Goal: Information Seeking & Learning: Learn about a topic

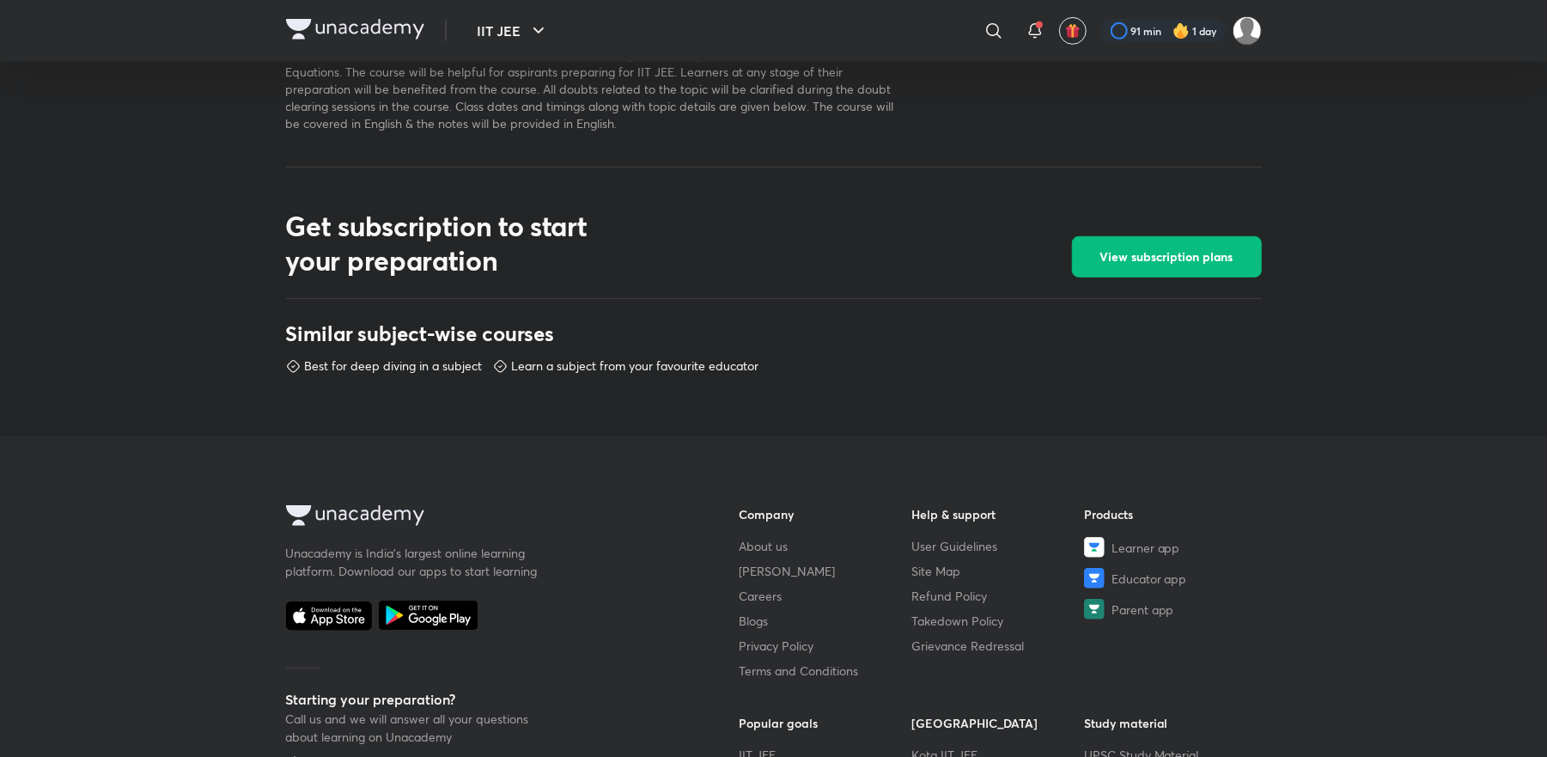
scroll to position [662, 0]
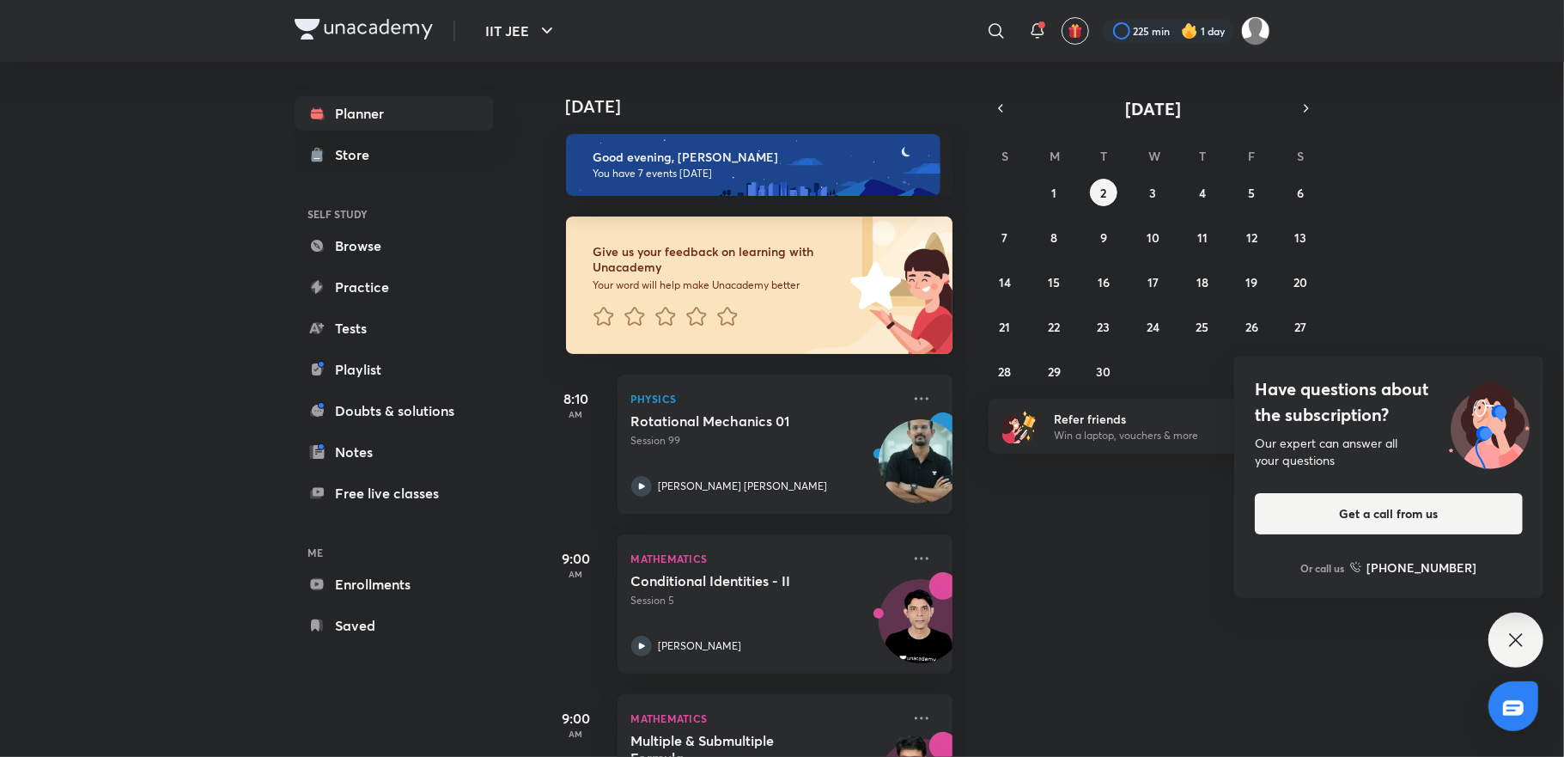
click at [1516, 632] on icon at bounding box center [1516, 640] width 21 height 21
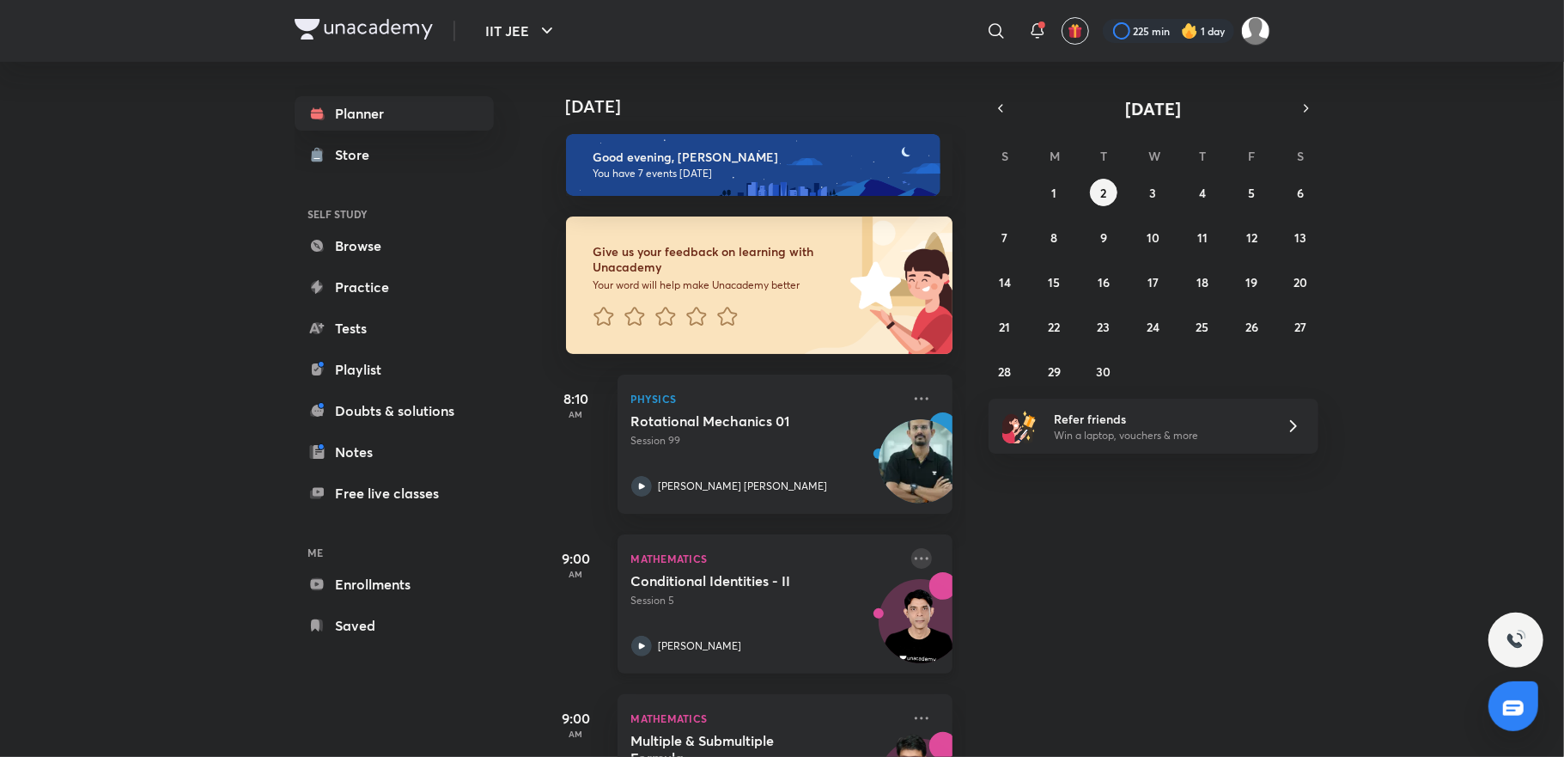
click at [912, 558] on icon at bounding box center [922, 558] width 21 height 21
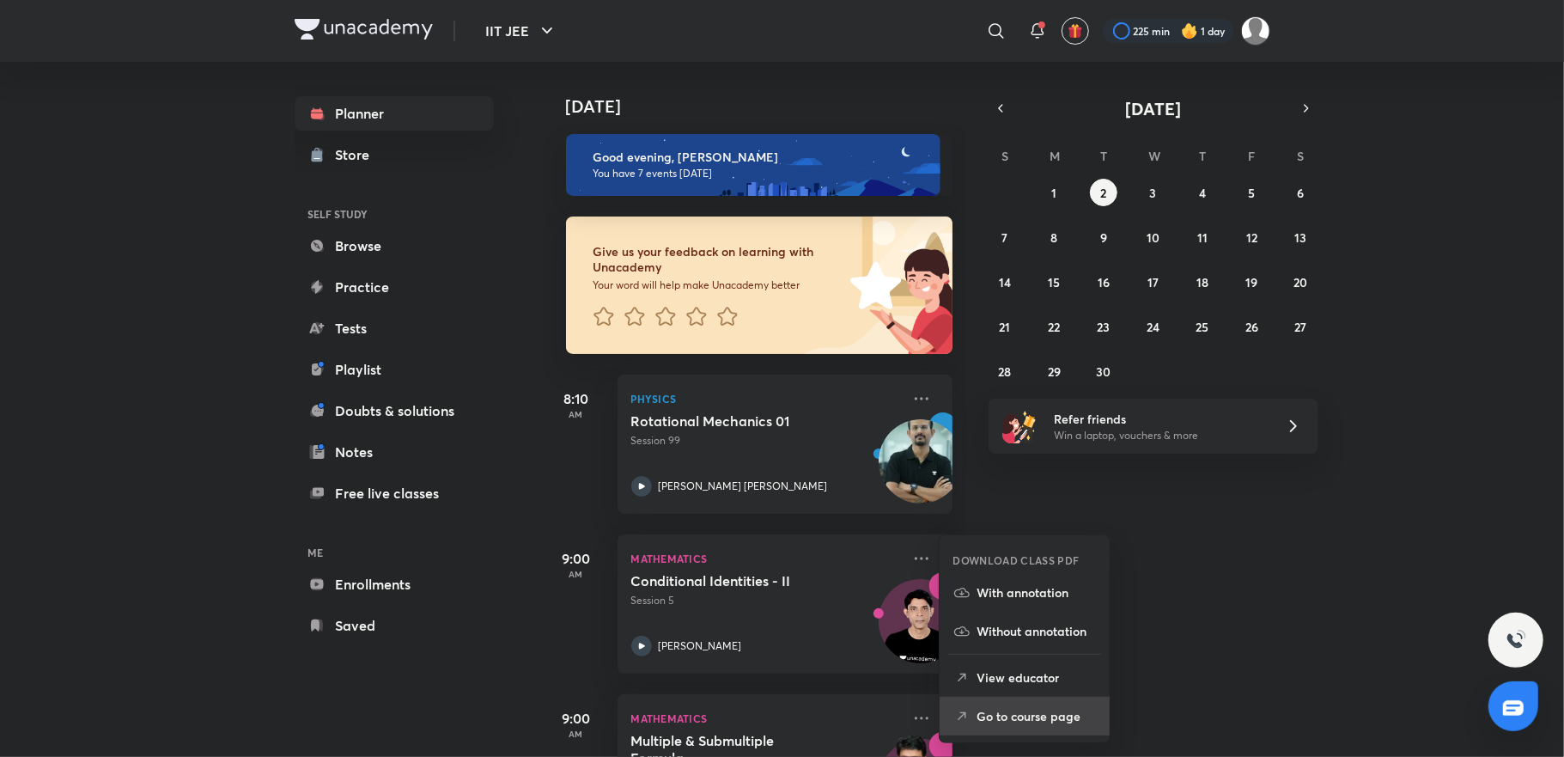
click at [1059, 720] on p "Go to course page" at bounding box center [1037, 716] width 119 height 18
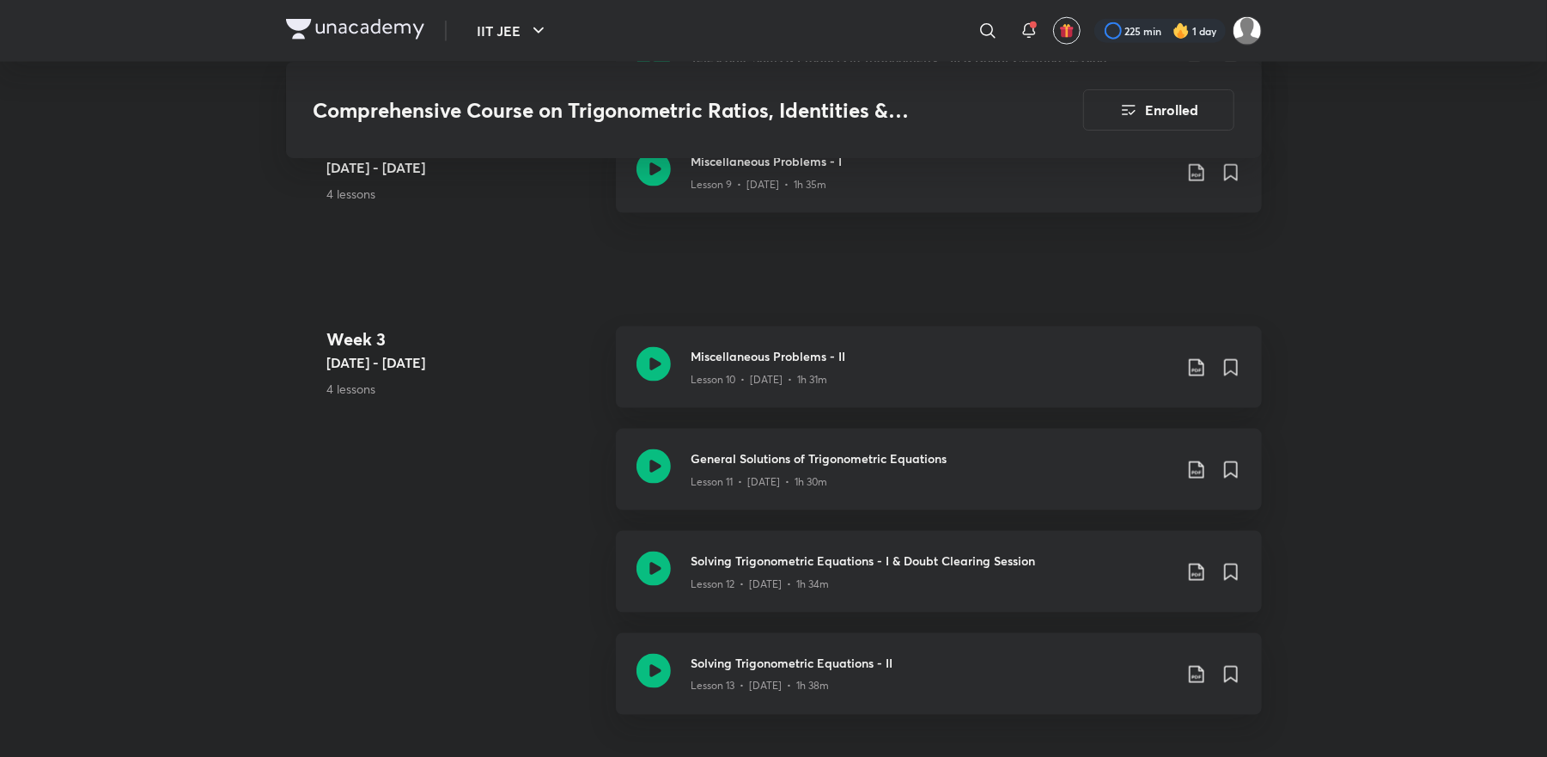
scroll to position [2199, 0]
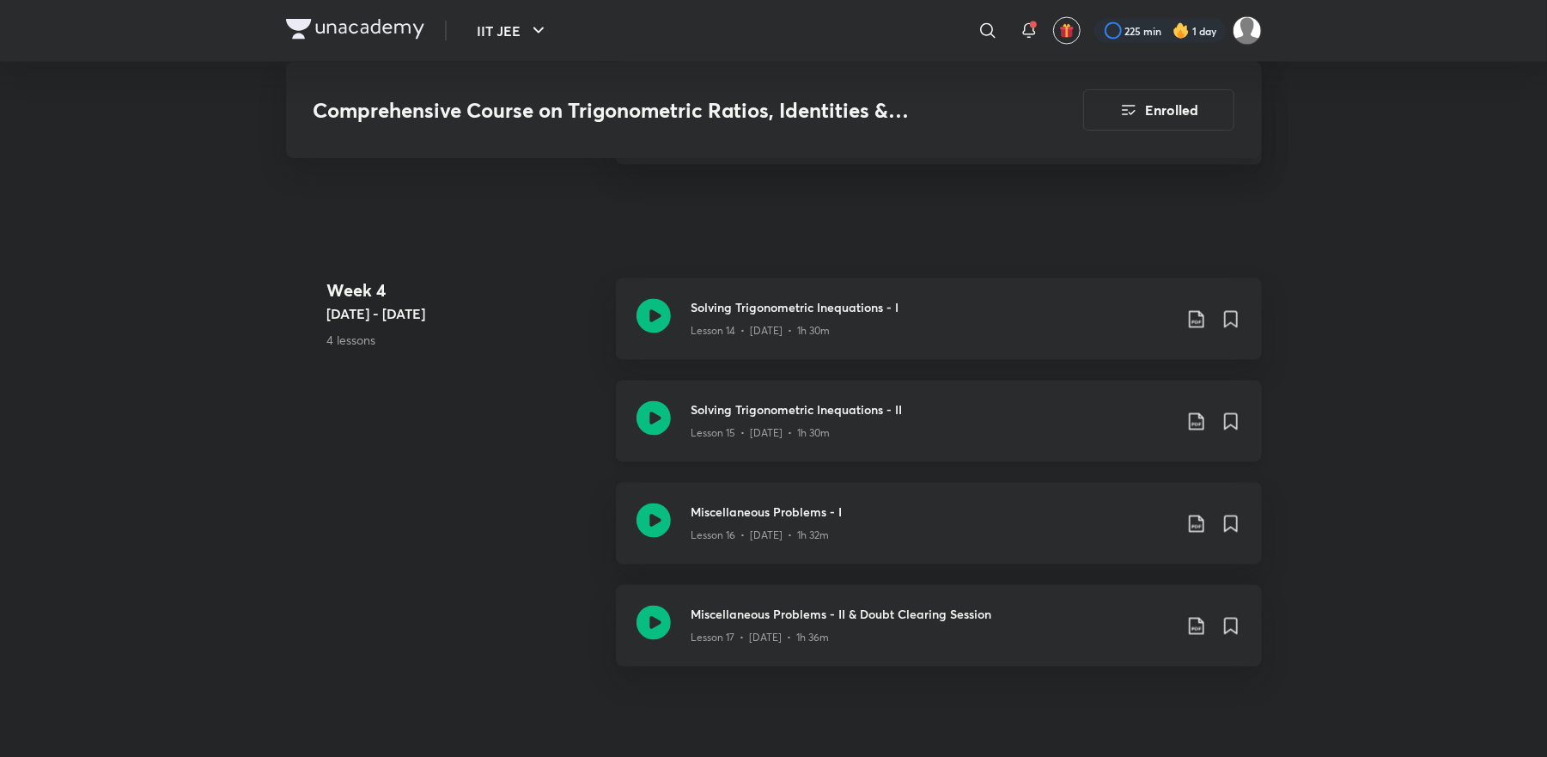
click at [1196, 421] on icon at bounding box center [1196, 422] width 21 height 21
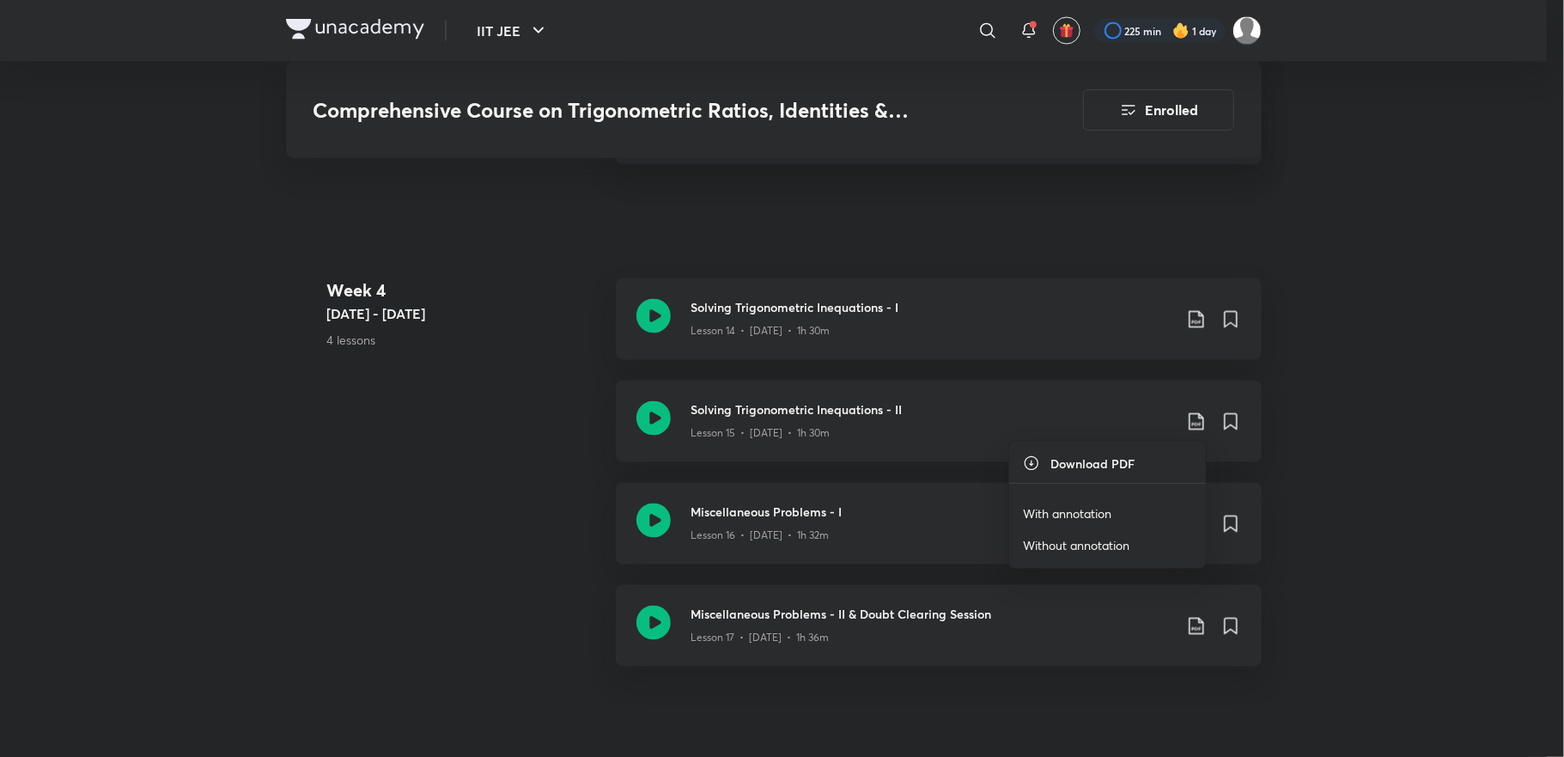
click at [1067, 520] on p "With annotation" at bounding box center [1067, 513] width 88 height 18
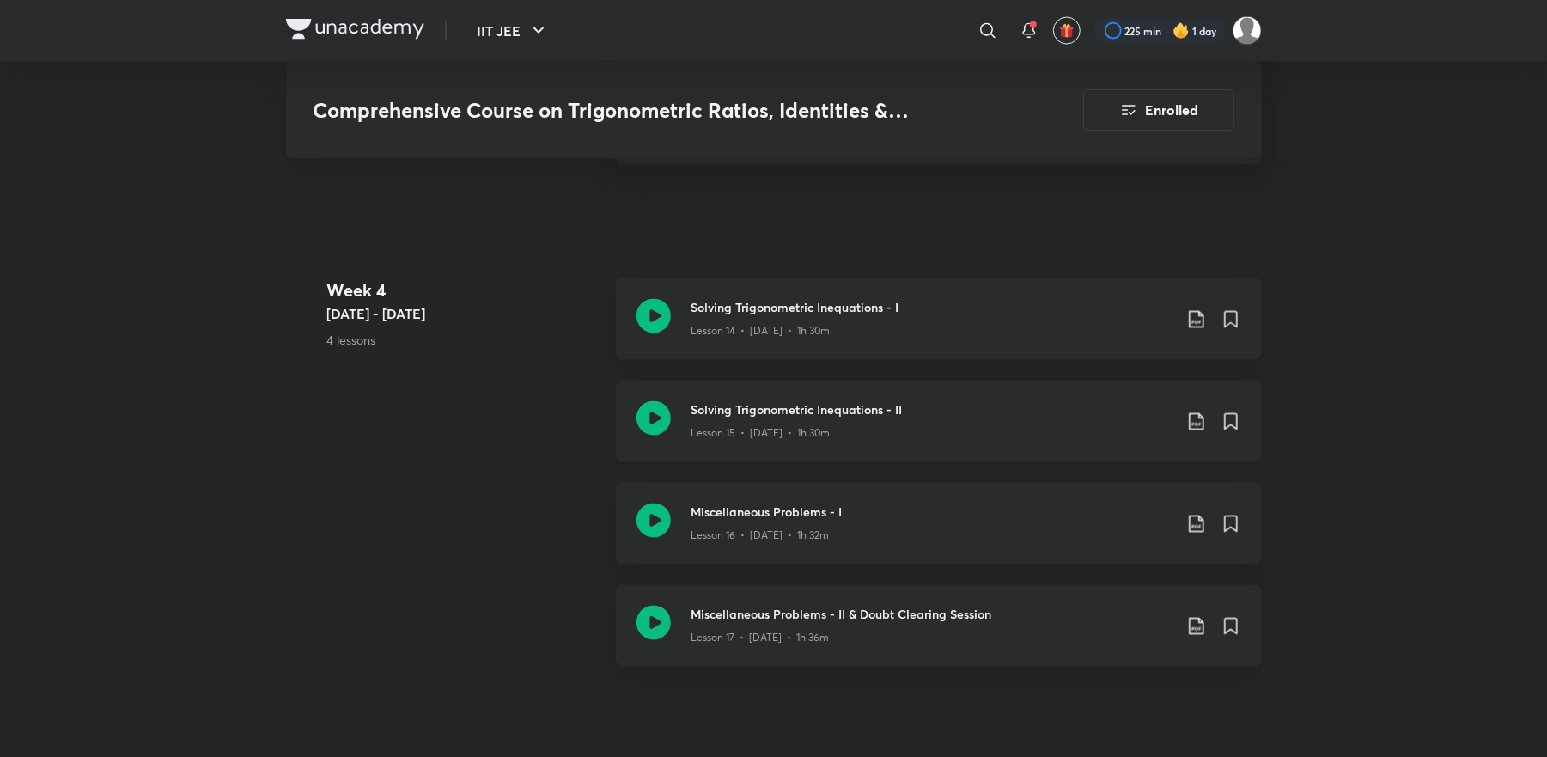
click at [1194, 417] on icon at bounding box center [1196, 422] width 21 height 21
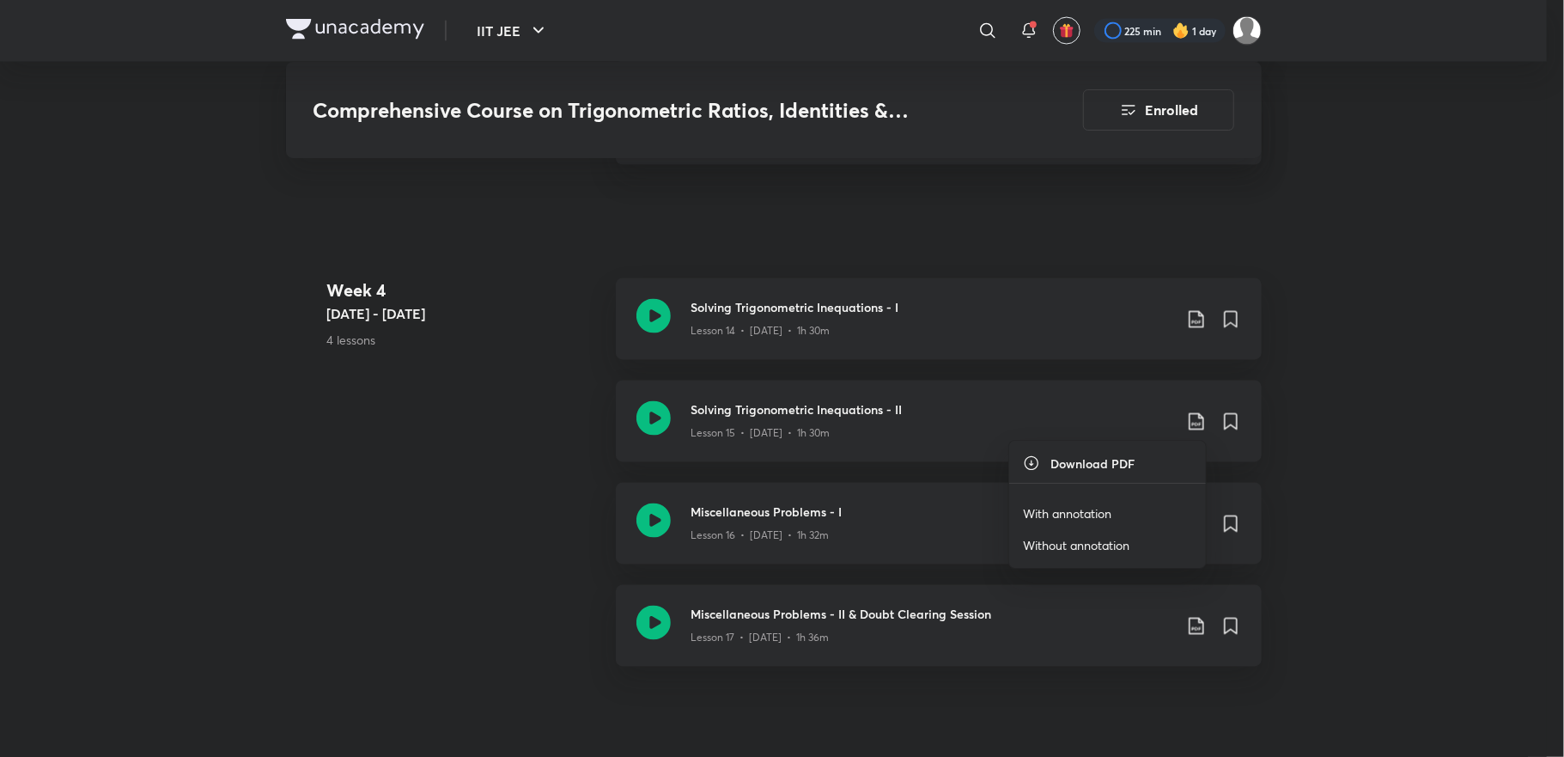
click at [1093, 512] on p "With annotation" at bounding box center [1067, 513] width 88 height 18
